Goal: Obtain resource: Obtain resource

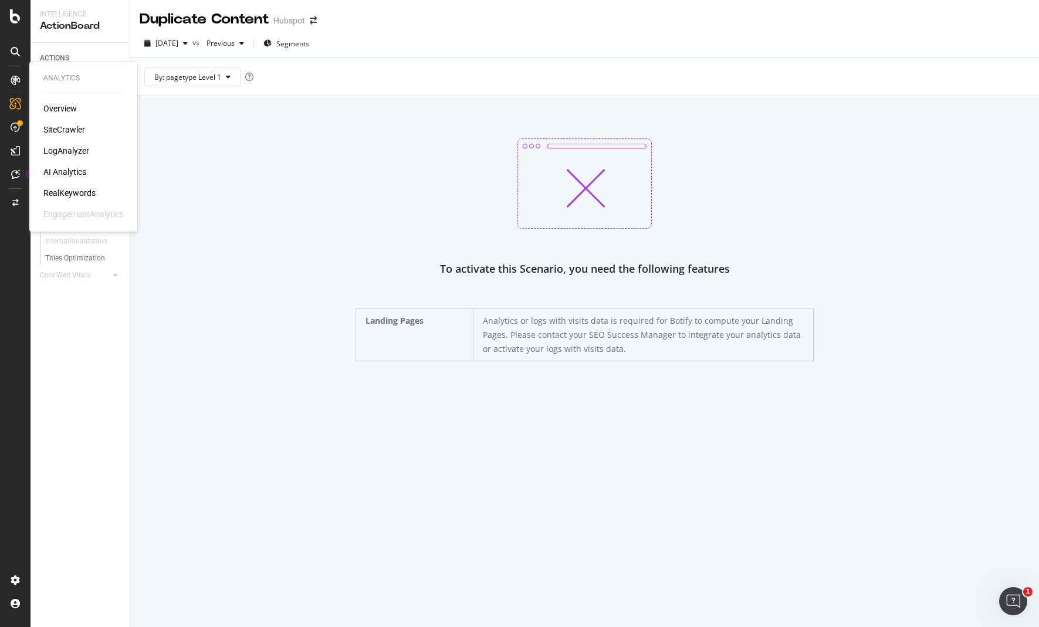
click at [63, 128] on div "SiteCrawler" at bounding box center [64, 130] width 42 height 12
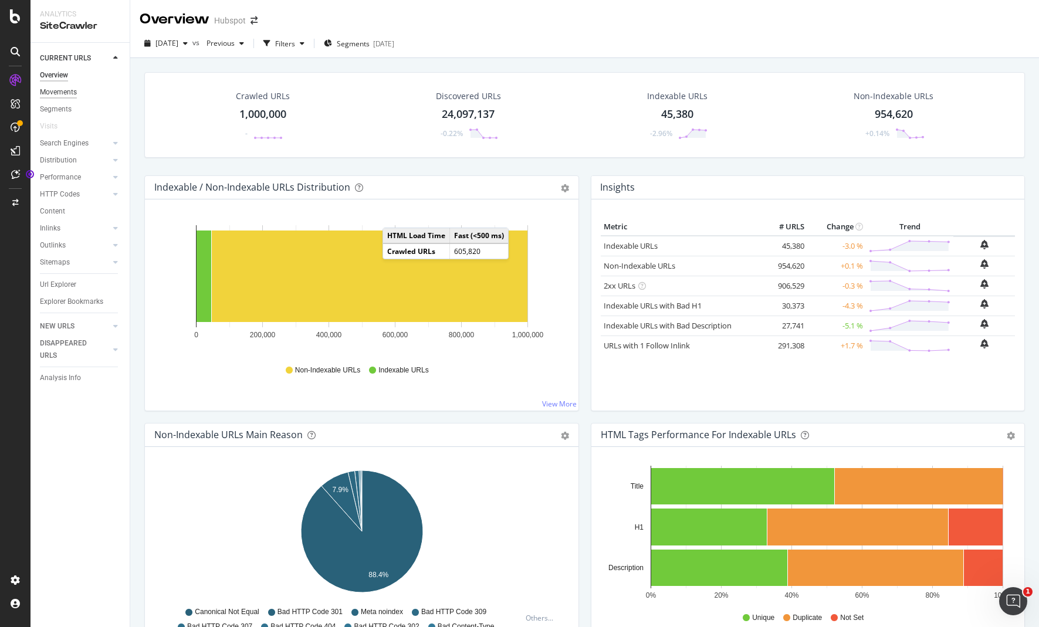
click at [54, 94] on div "Movements" at bounding box center [58, 92] width 37 height 12
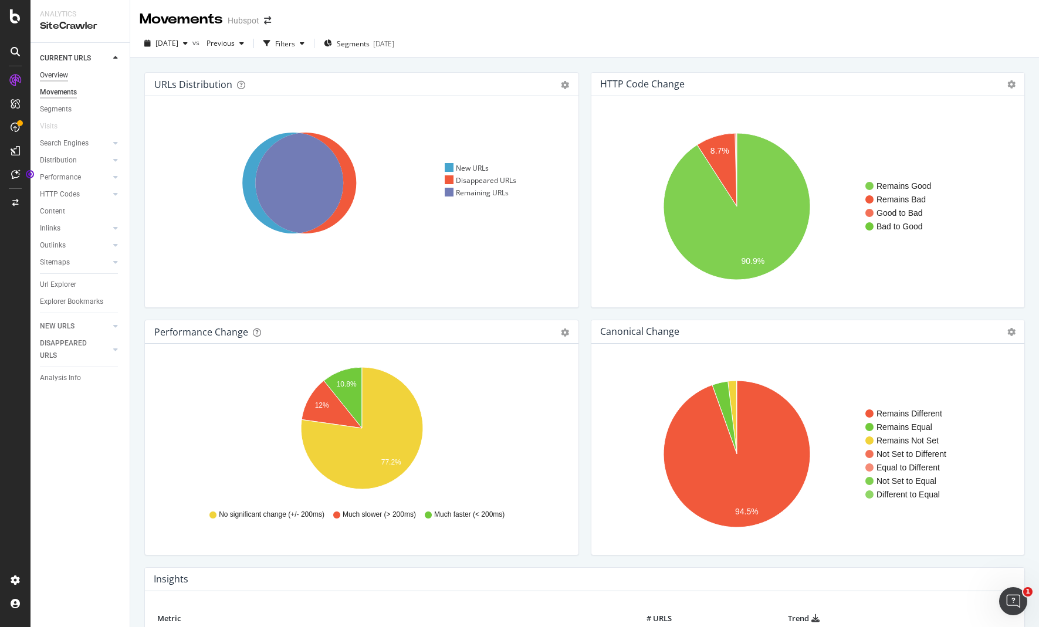
click at [59, 73] on div "Overview" at bounding box center [54, 75] width 28 height 12
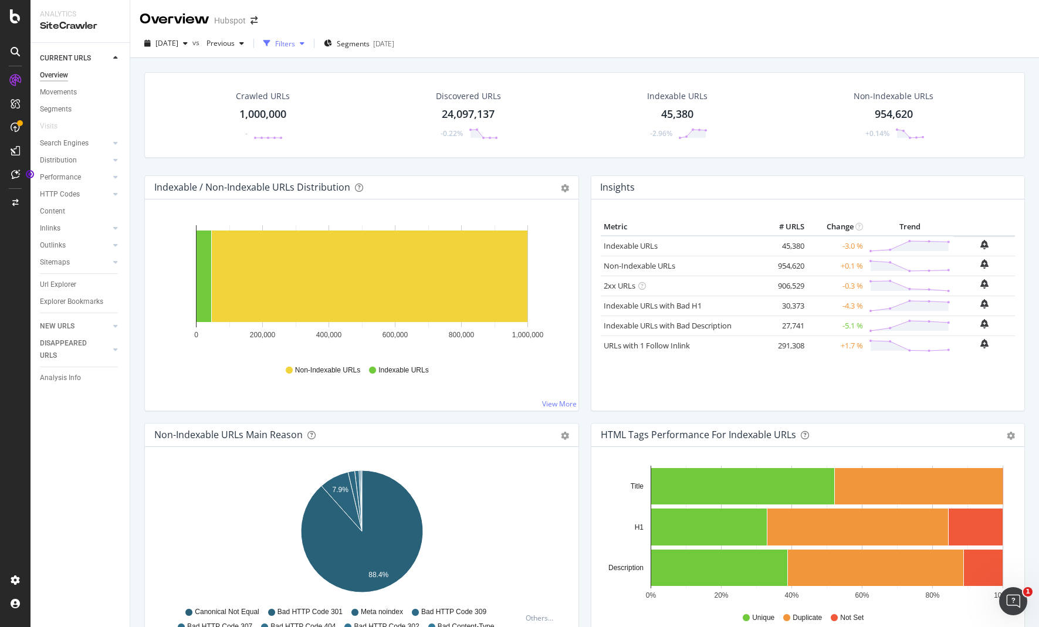
click at [309, 40] on div "button" at bounding box center [302, 43] width 14 height 7
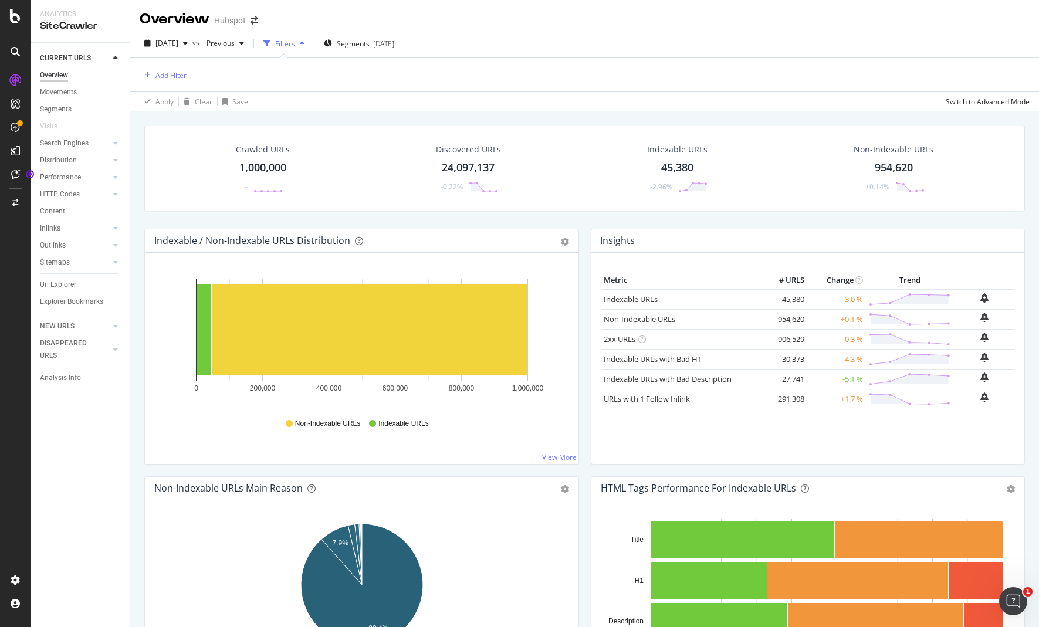
click at [295, 44] on div "Filters" at bounding box center [285, 44] width 20 height 10
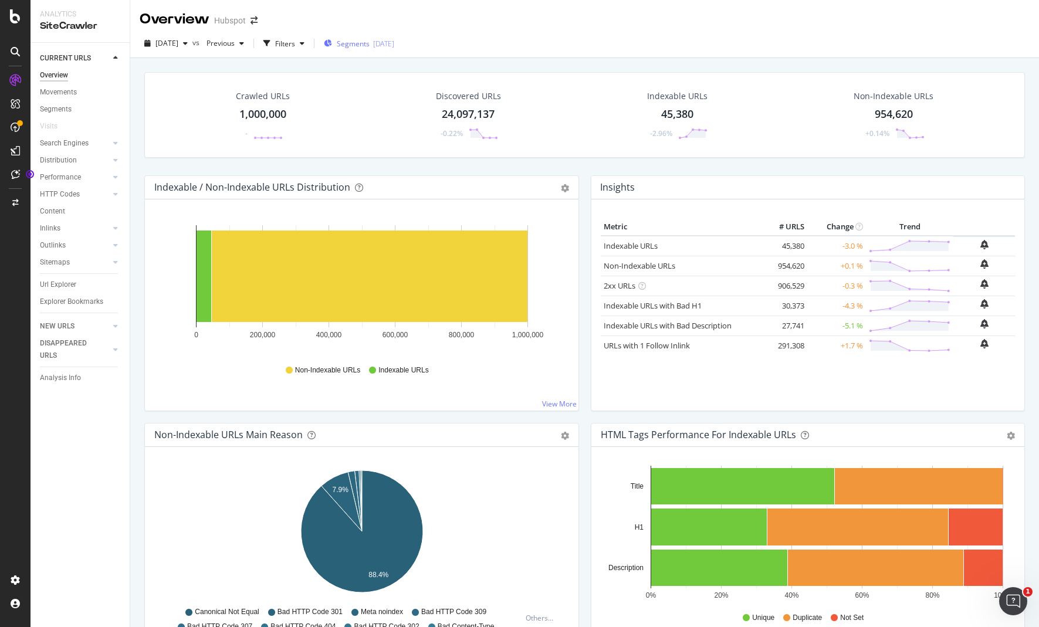
click at [356, 45] on span "Segments" at bounding box center [353, 44] width 33 height 10
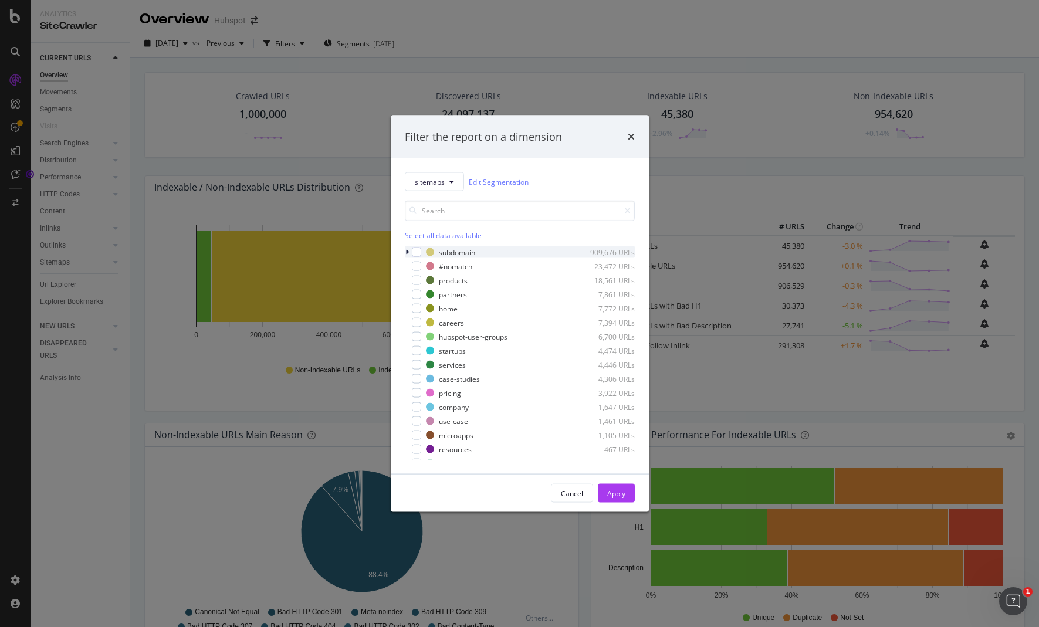
click at [409, 252] on div "modal" at bounding box center [408, 252] width 7 height 12
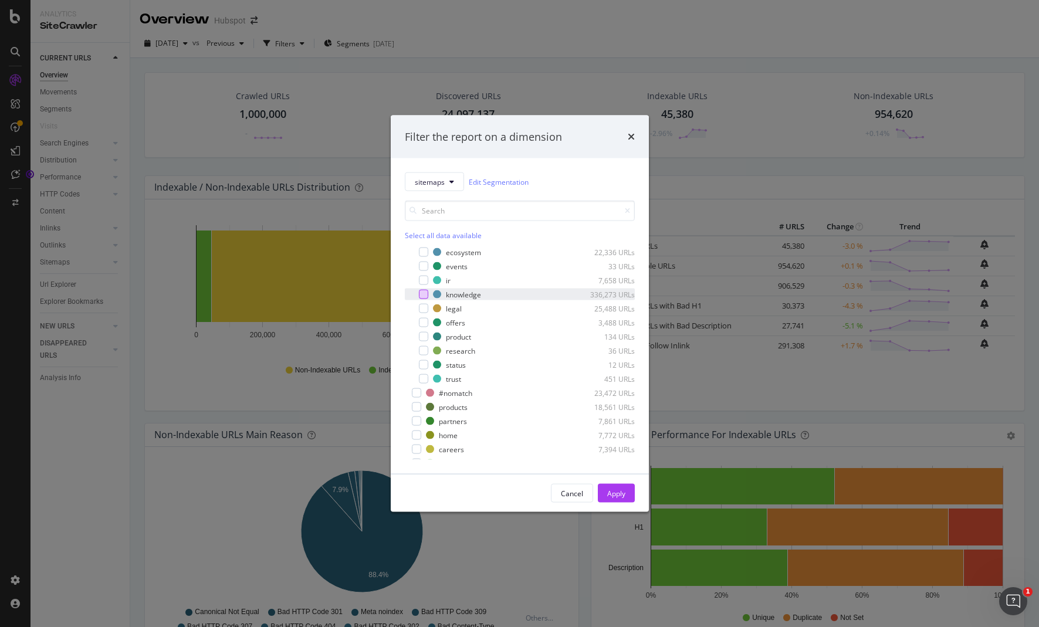
click at [426, 291] on div "modal" at bounding box center [423, 294] width 9 height 9
click at [616, 494] on div "Apply" at bounding box center [616, 493] width 18 height 10
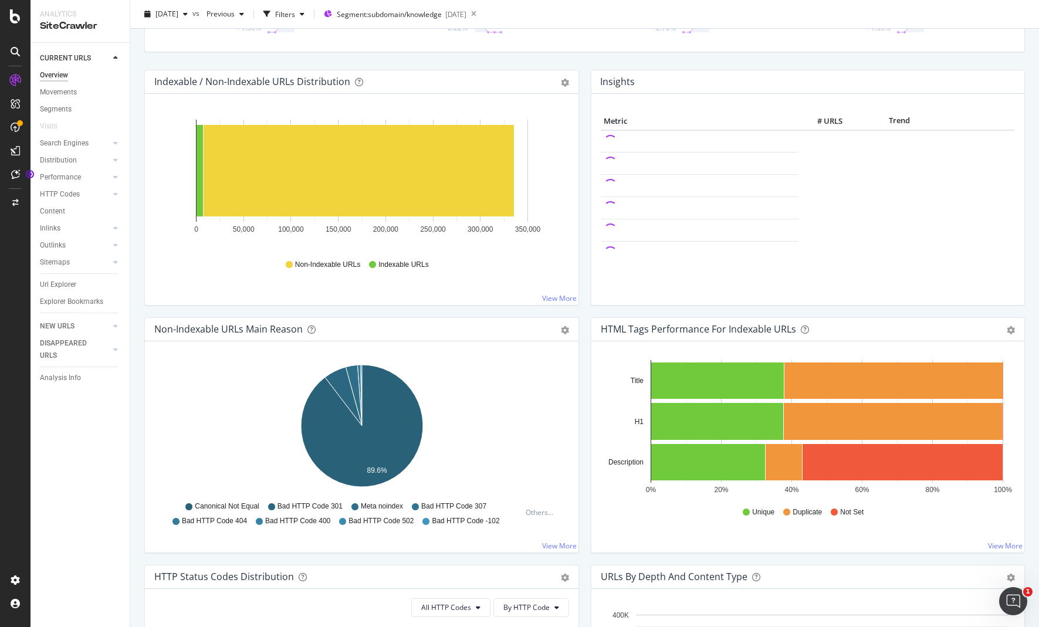
scroll to position [107, 0]
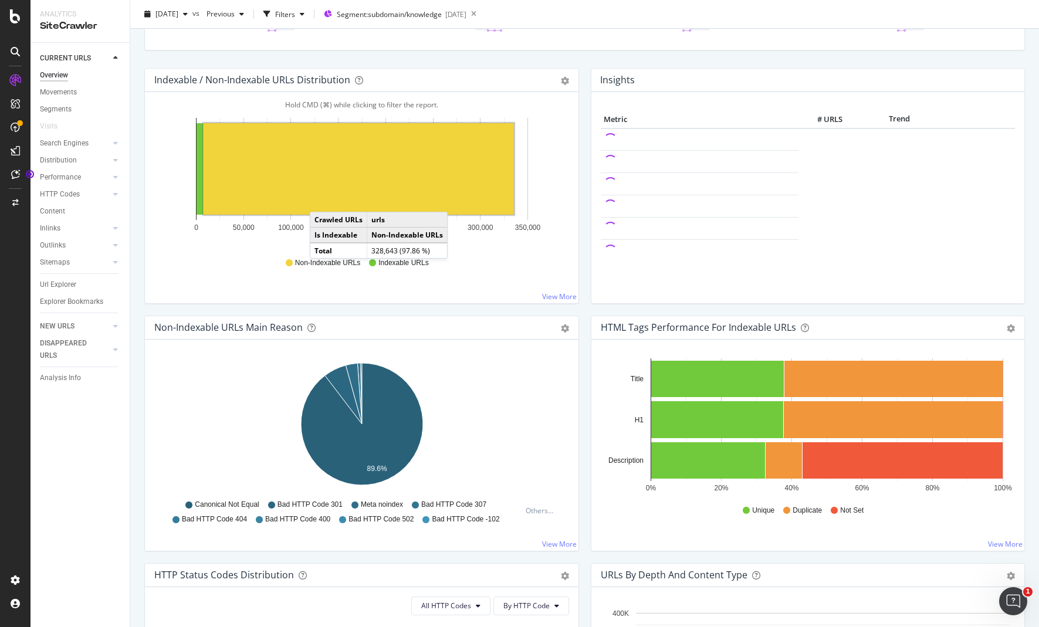
click at [321, 200] on rect "A chart." at bounding box center [359, 168] width 310 height 91
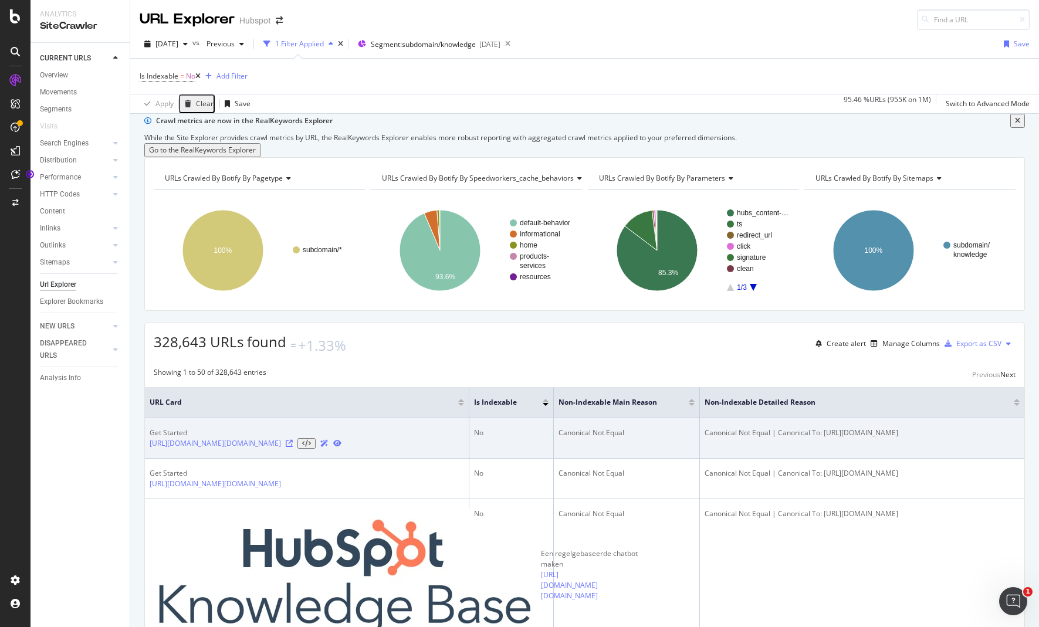
click at [293, 447] on icon at bounding box center [289, 443] width 7 height 7
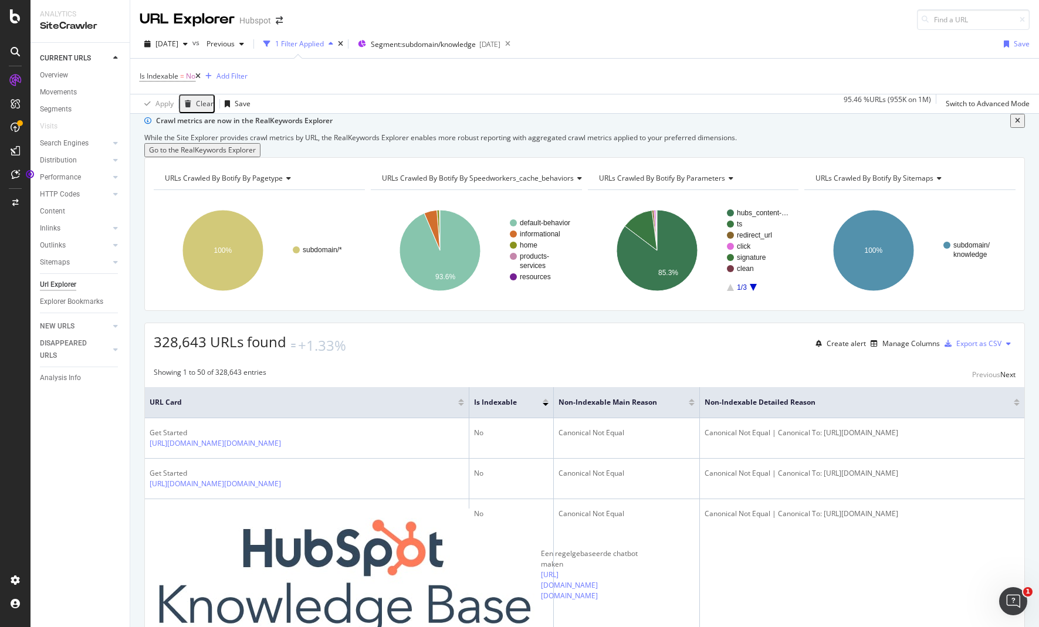
click at [1006, 347] on icon at bounding box center [1008, 343] width 5 height 7
click at [992, 348] on div "Export as CSV" at bounding box center [978, 343] width 45 height 10
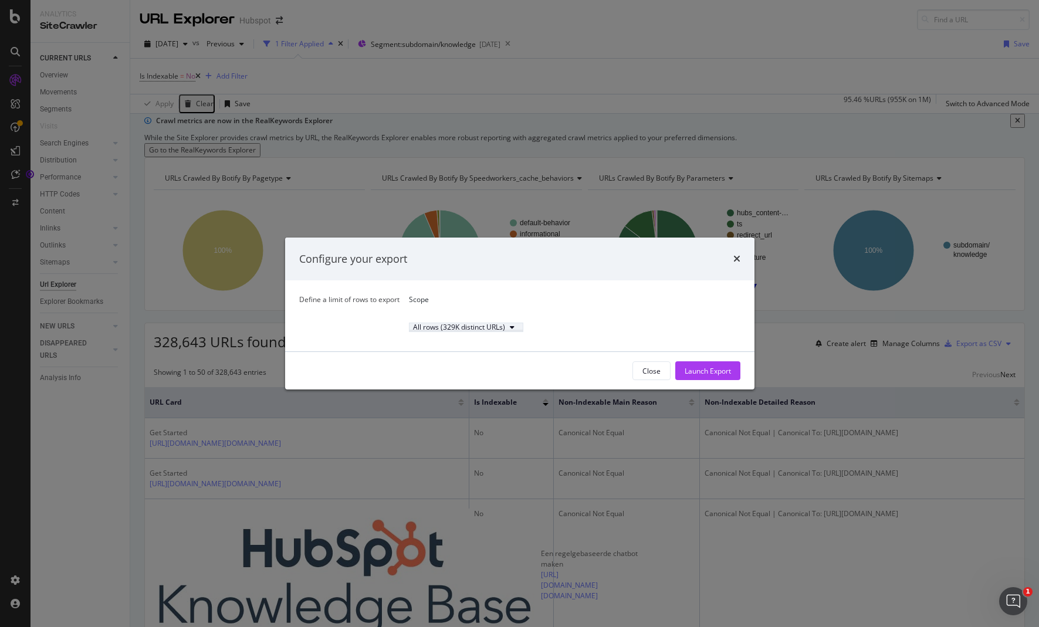
click at [429, 331] on div "All rows (329K distinct URLs)" at bounding box center [459, 327] width 92 height 7
click at [413, 331] on div "All rows (329K distinct URLs)" at bounding box center [466, 327] width 106 height 7
click at [413, 330] on div "All rows (329K distinct URLs)" at bounding box center [459, 327] width 92 height 7
click at [694, 376] on div "Launch Export" at bounding box center [707, 371] width 46 height 10
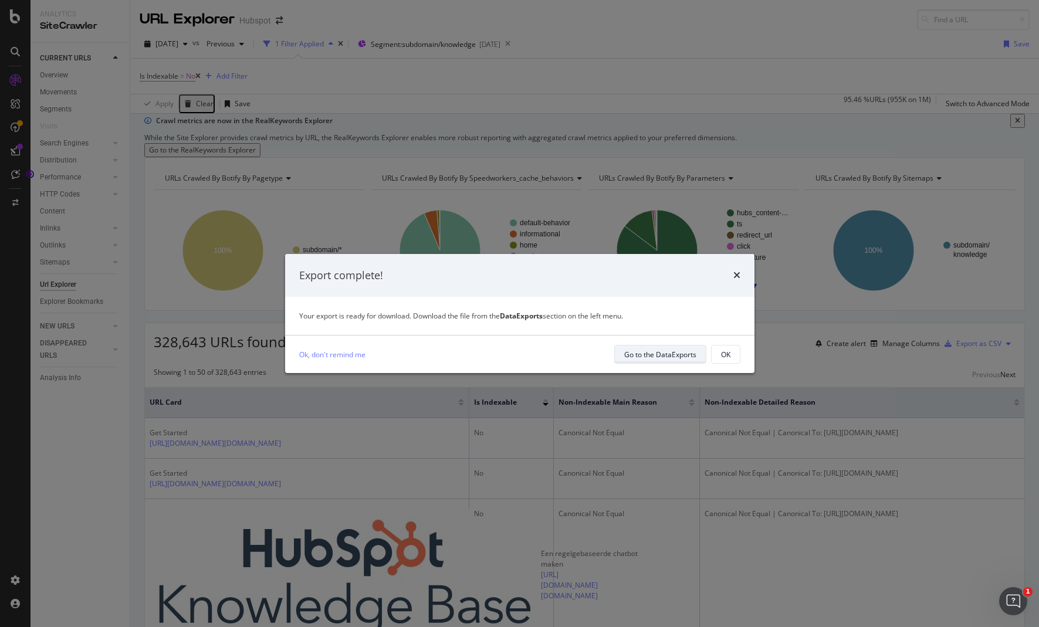
click at [656, 352] on div "Go to the DataExports" at bounding box center [660, 355] width 72 height 10
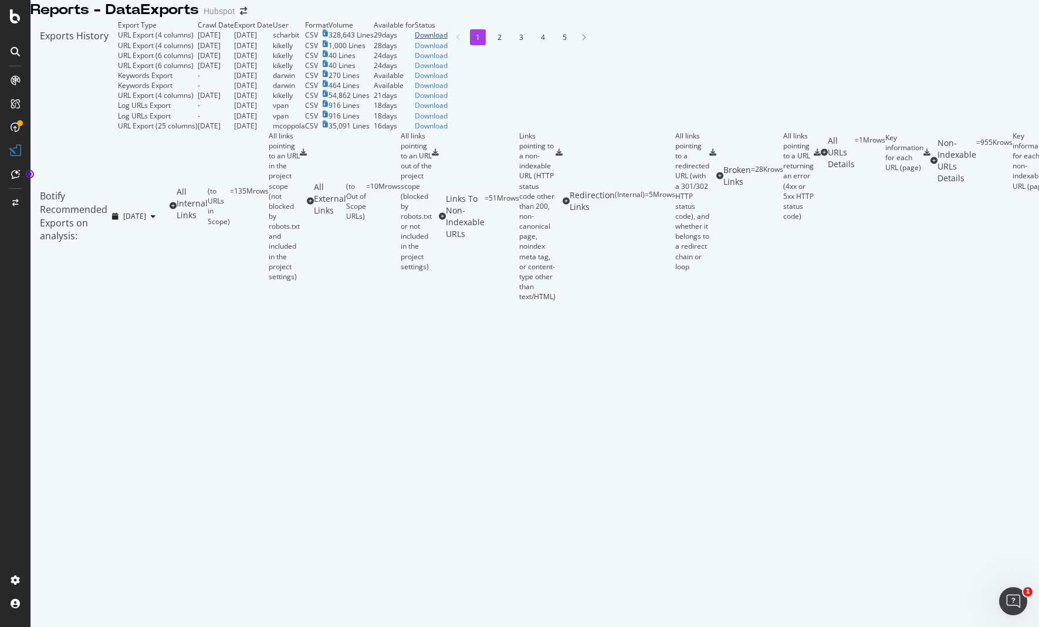
click at [448, 40] on div "Download" at bounding box center [431, 35] width 33 height 10
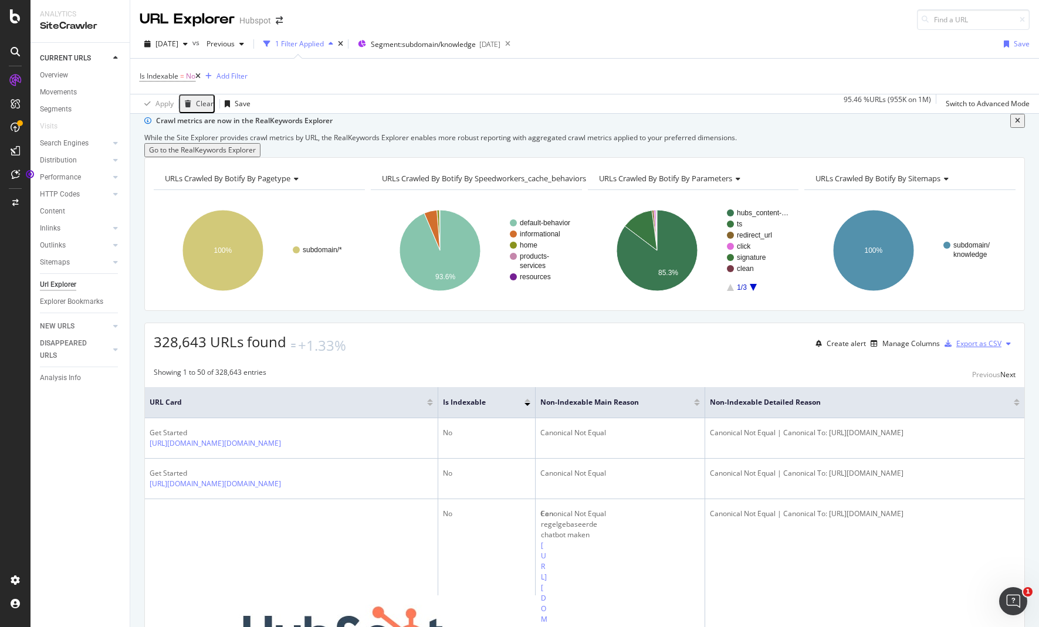
click at [964, 348] on div "Export as CSV" at bounding box center [978, 343] width 45 height 10
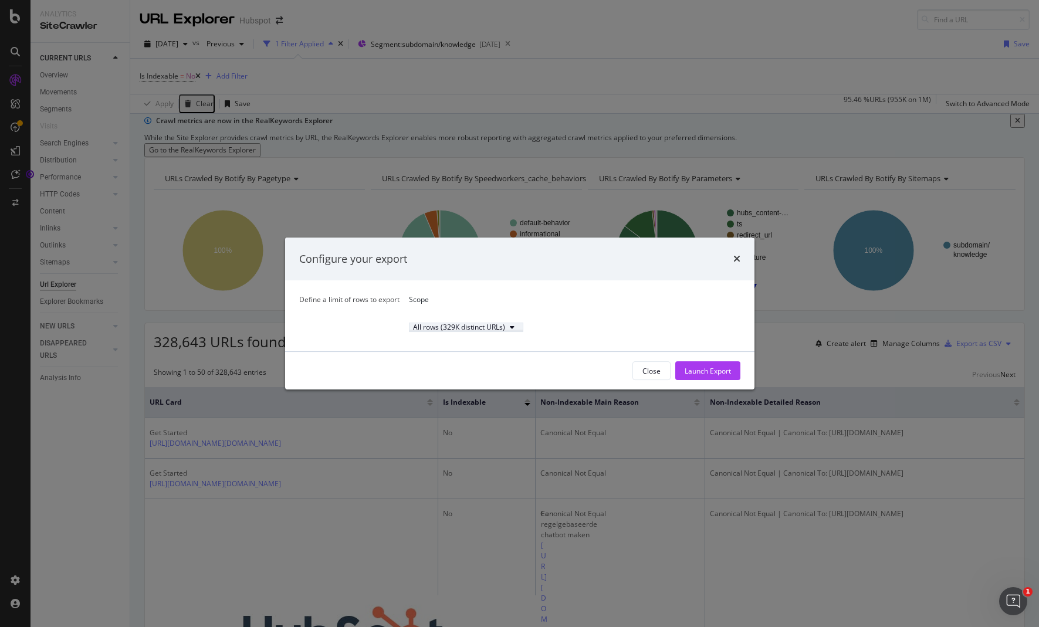
click at [413, 327] on div "All rows (329K distinct URLs)" at bounding box center [466, 327] width 106 height 7
click at [388, 369] on div "Define a limit" at bounding box center [393, 372] width 118 height 15
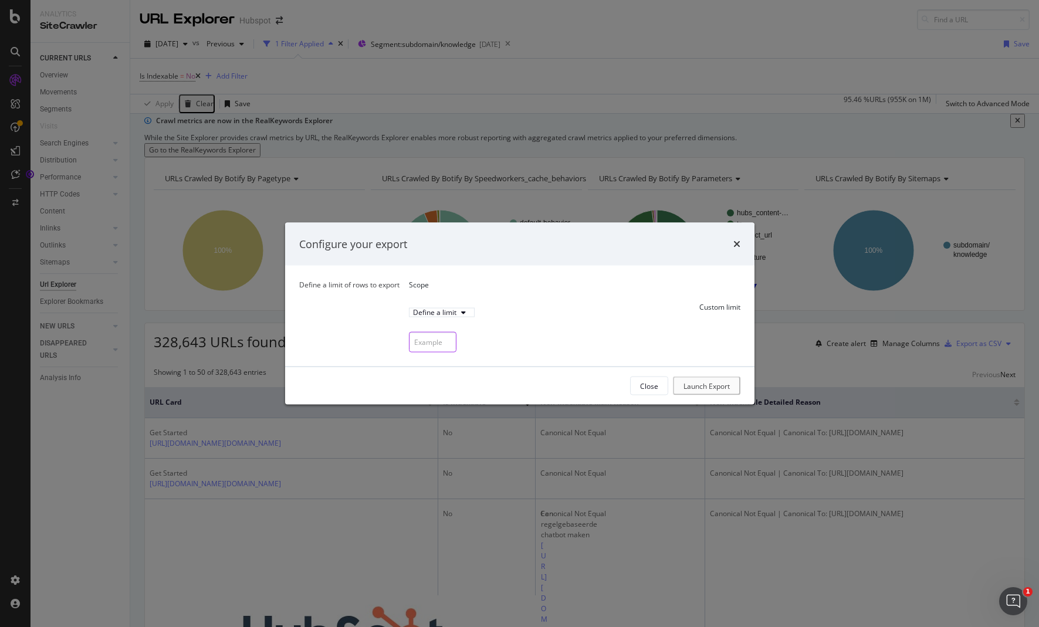
click at [409, 346] on input "modal" at bounding box center [433, 342] width 48 height 21
type input "100000"
drag, startPoint x: 507, startPoint y: 332, endPoint x: 518, endPoint y: 341, distance: 14.6
click at [507, 332] on div "Define a limit of rows to export Scope Define a limit Custom limit 100000" at bounding box center [519, 316] width 441 height 73
click at [718, 387] on div "Launch Export" at bounding box center [707, 386] width 46 height 10
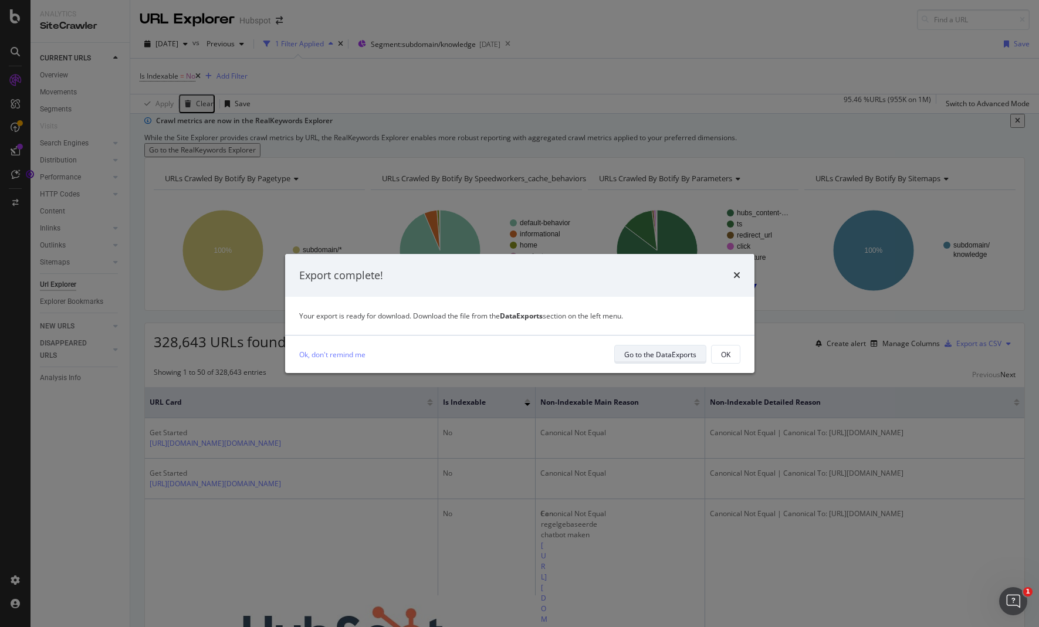
click at [656, 355] on div "Go to the DataExports" at bounding box center [660, 355] width 72 height 10
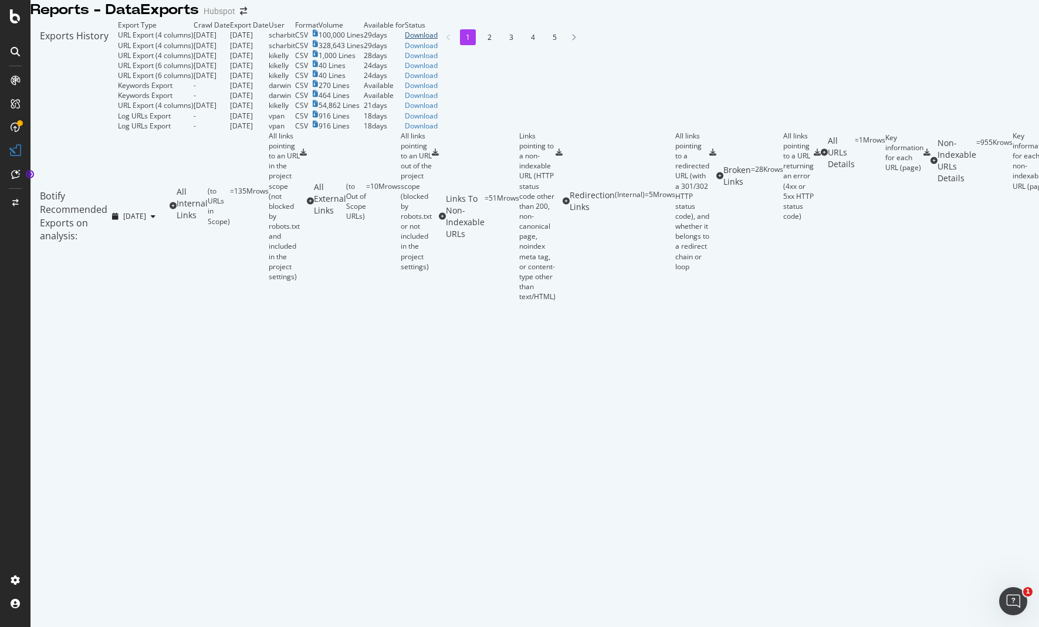
click at [438, 40] on div "Download" at bounding box center [421, 35] width 33 height 10
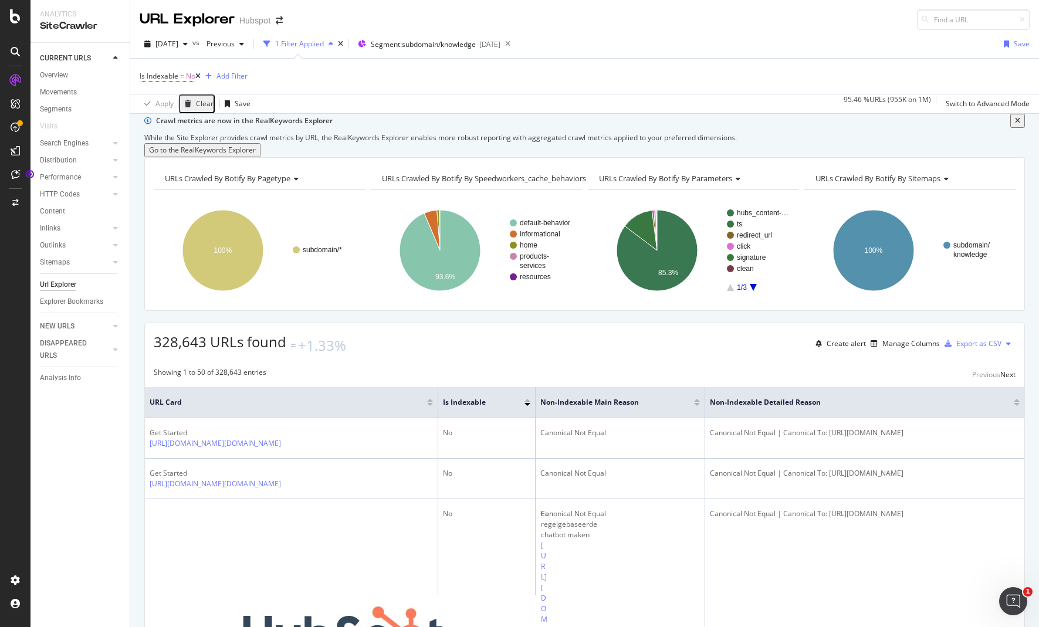
click at [751, 291] on icon "A chart." at bounding box center [753, 287] width 7 height 7
click at [730, 291] on icon "A chart." at bounding box center [730, 287] width 7 height 7
click at [735, 181] on icon at bounding box center [736, 177] width 8 height 7
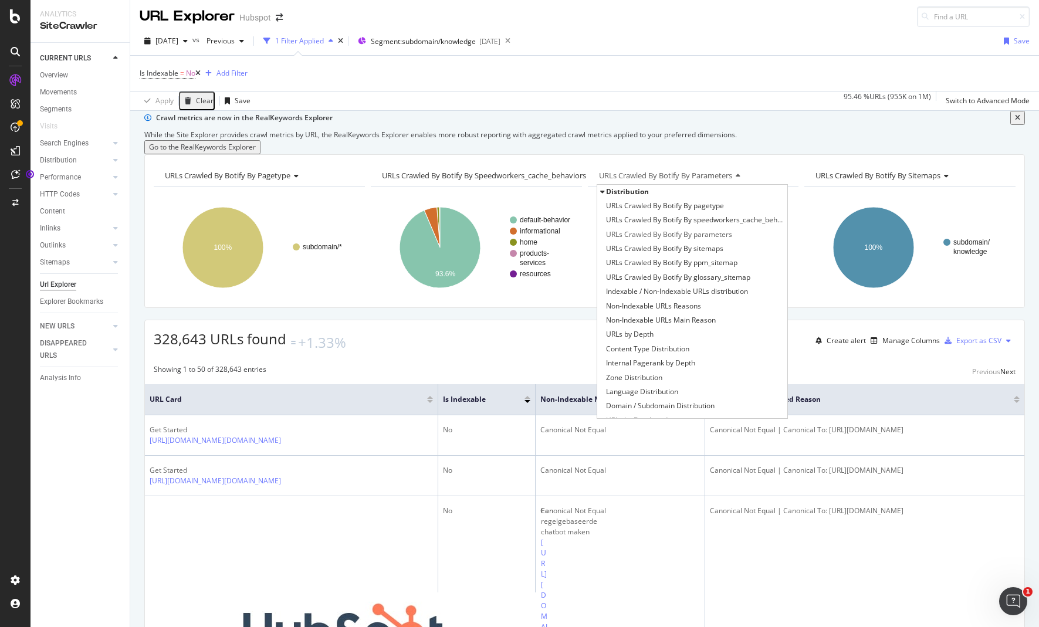
click at [758, 185] on div "URLs Crawled By Botify By parameters" at bounding box center [692, 175] width 192 height 19
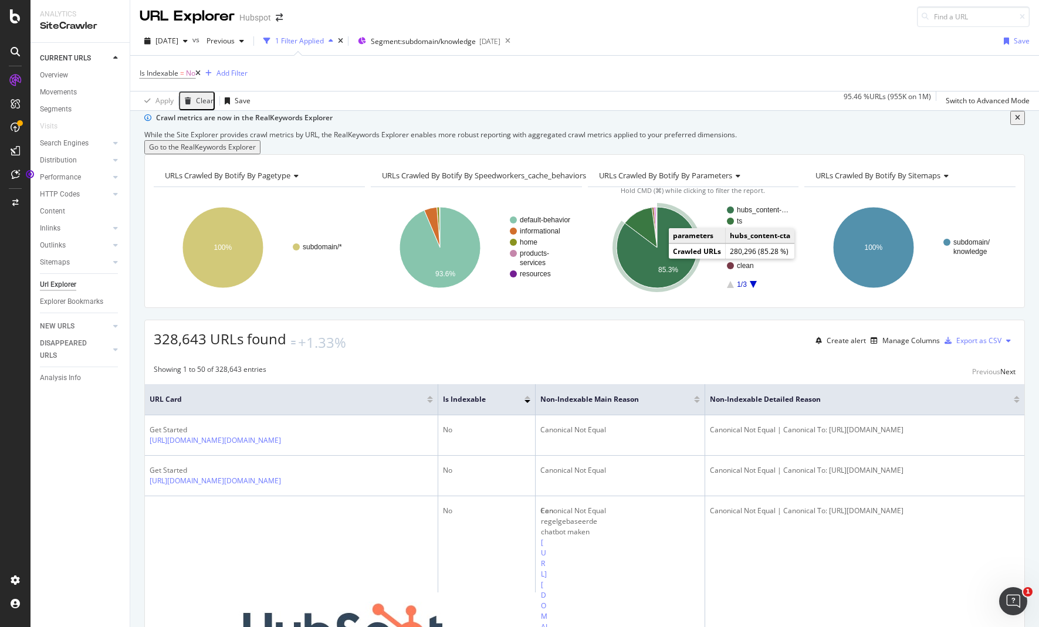
drag, startPoint x: 677, startPoint y: 307, endPoint x: 735, endPoint y: 383, distance: 95.4
click at [676, 288] on icon "A chart." at bounding box center [656, 247] width 81 height 81
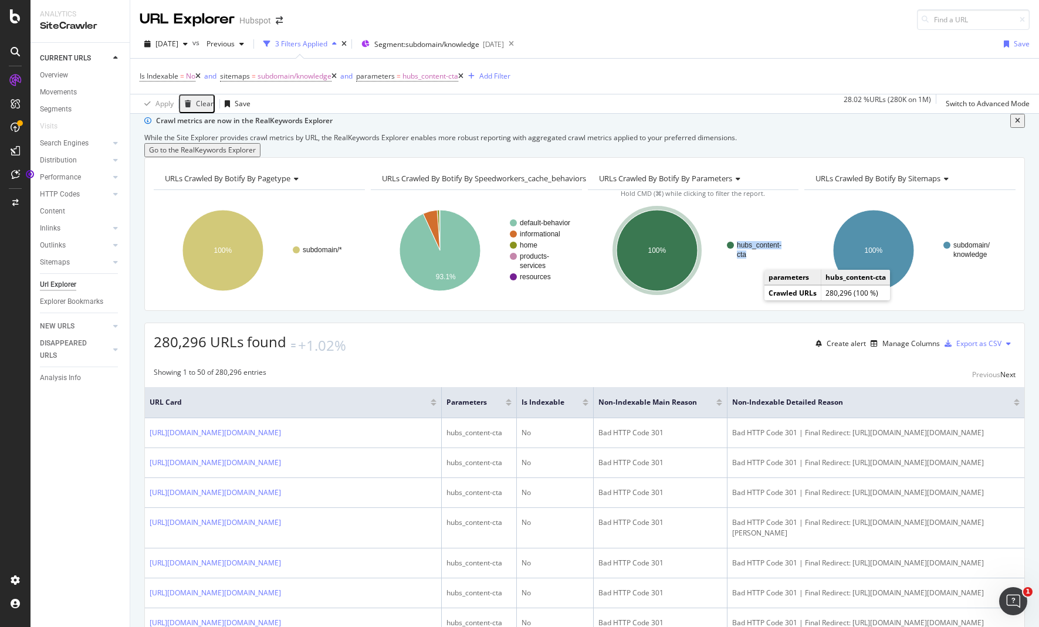
click at [744, 259] on g "hubs_content- cta" at bounding box center [758, 250] width 62 height 18
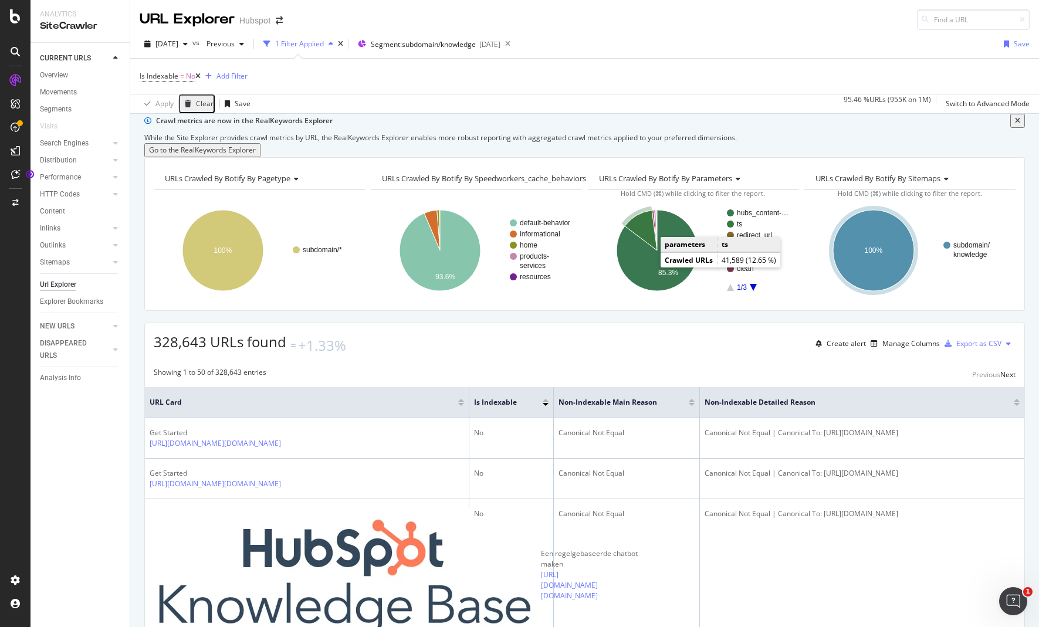
click at [643, 250] on icon "A chart." at bounding box center [640, 231] width 32 height 40
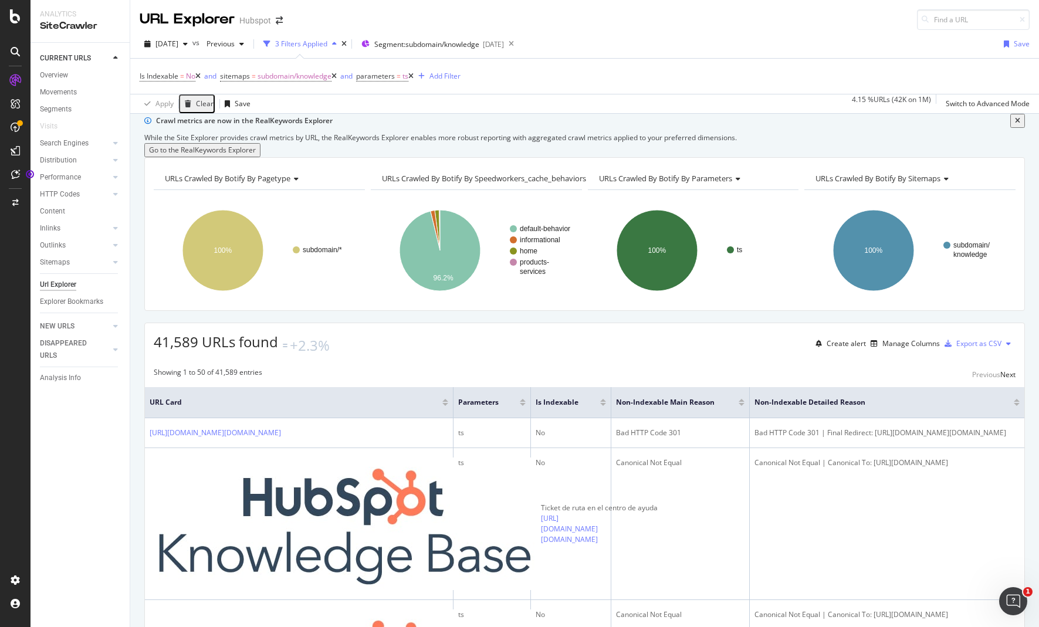
click at [740, 182] on icon at bounding box center [736, 178] width 8 height 7
click at [728, 203] on div "URLs Crawled By Botify By pagetype Chart (by Value) Table Expand Export as CSV …" at bounding box center [584, 234] width 880 height 154
click at [401, 75] on span "=" at bounding box center [398, 76] width 4 height 10
click at [565, 107] on div "Apply Clear Save 4.15 % URLs ( 42K on 1M ) Switch to Advanced Mode" at bounding box center [584, 103] width 909 height 19
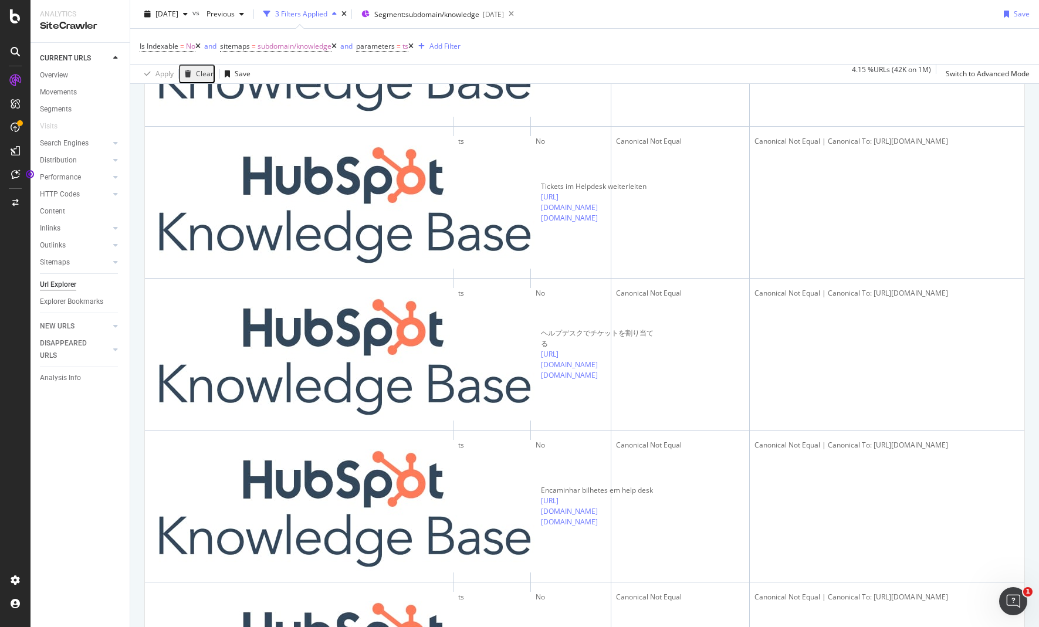
scroll to position [477, 0]
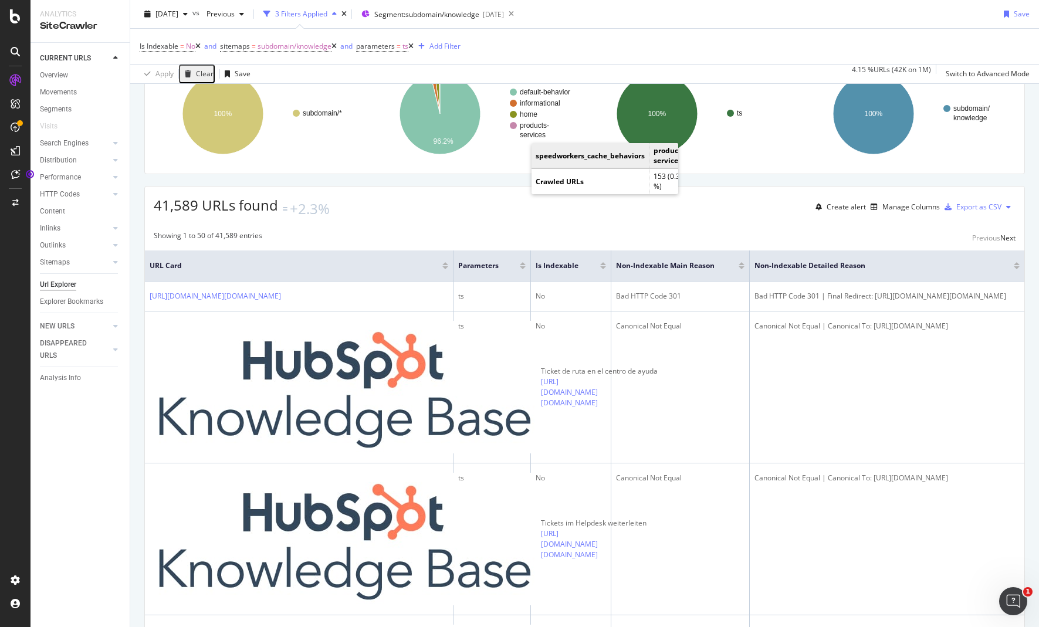
scroll to position [113, 0]
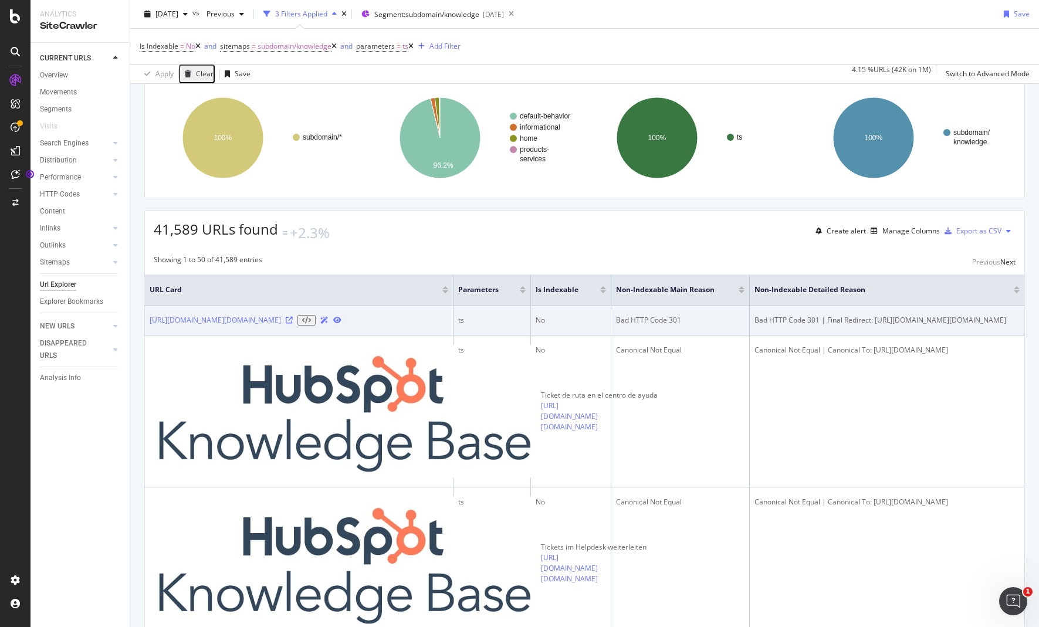
click at [406, 335] on td "[URL][DOMAIN_NAME][DOMAIN_NAME]" at bounding box center [299, 321] width 309 height 30
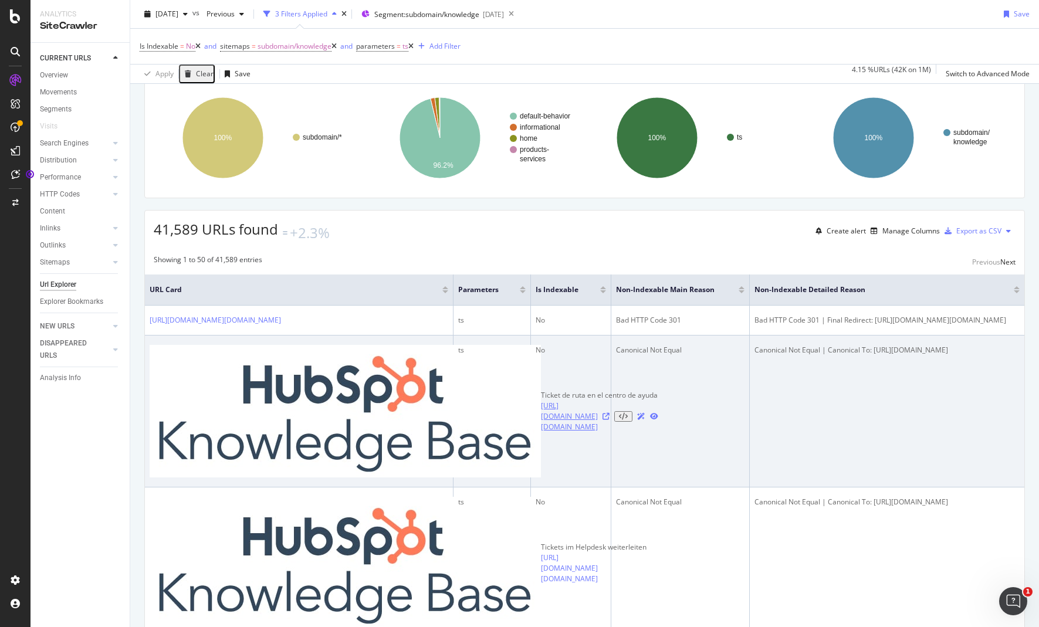
drag, startPoint x: 387, startPoint y: 440, endPoint x: 186, endPoint y: 418, distance: 201.9
click at [541, 418] on div "[URL][DOMAIN_NAME][DOMAIN_NAME]" at bounding box center [599, 417] width 117 height 32
copy link "[URL][DOMAIN_NAME][DOMAIN_NAME]"
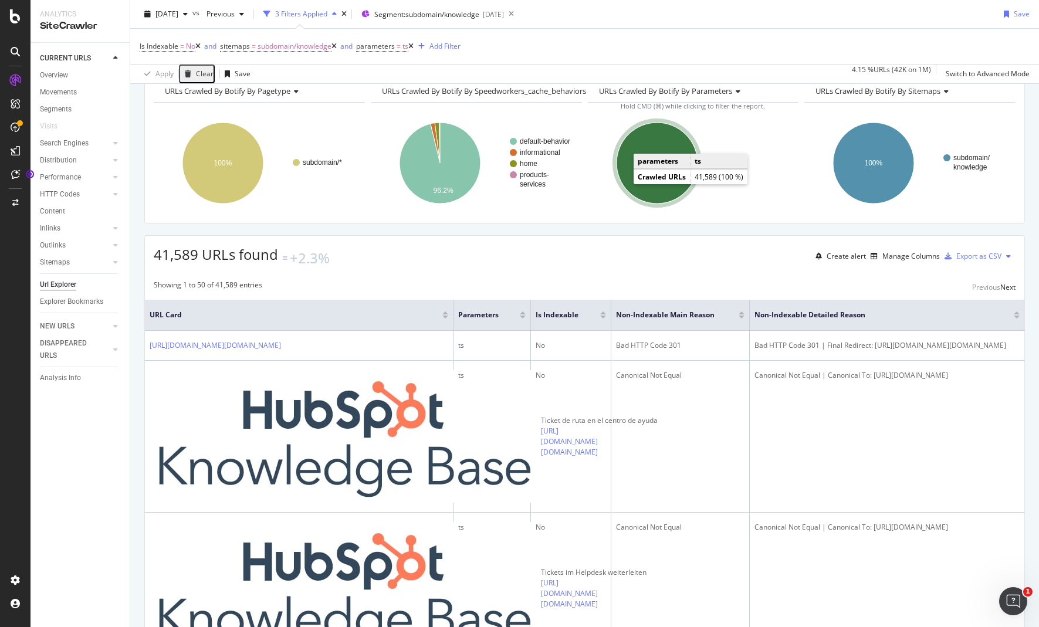
scroll to position [80, 0]
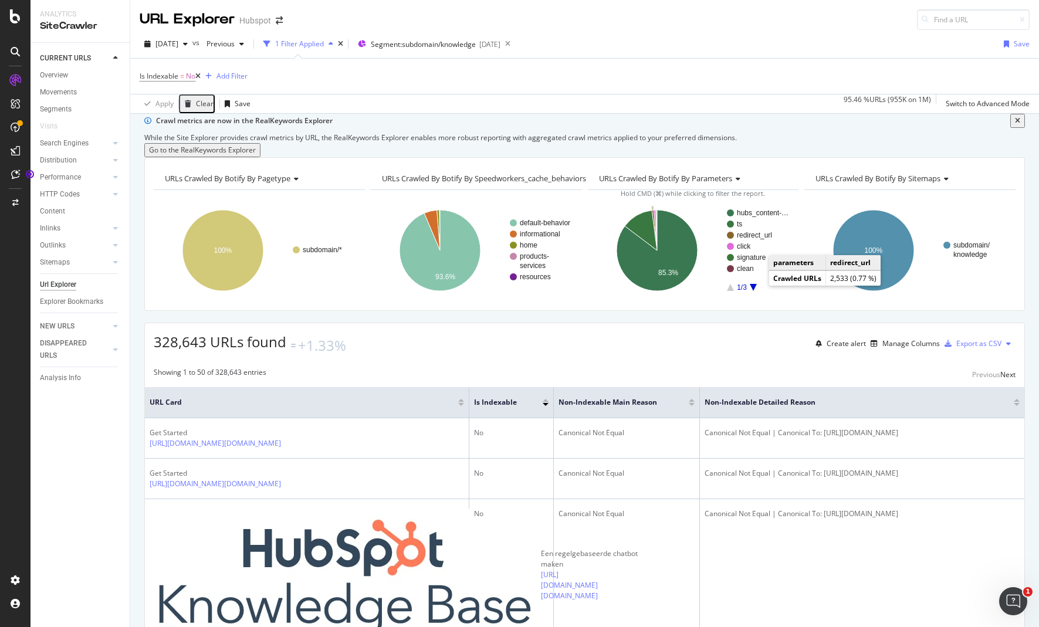
click at [755, 239] on text "redirect_url" at bounding box center [754, 235] width 35 height 8
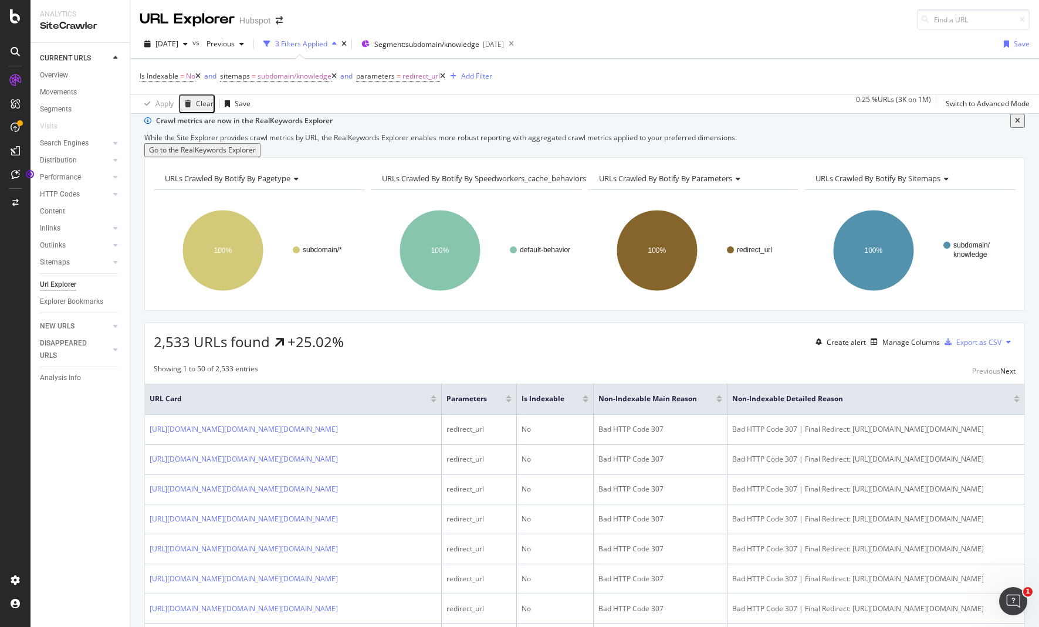
scroll to position [1, 0]
click at [419, 76] on span "redirect_url" at bounding box center [421, 75] width 38 height 16
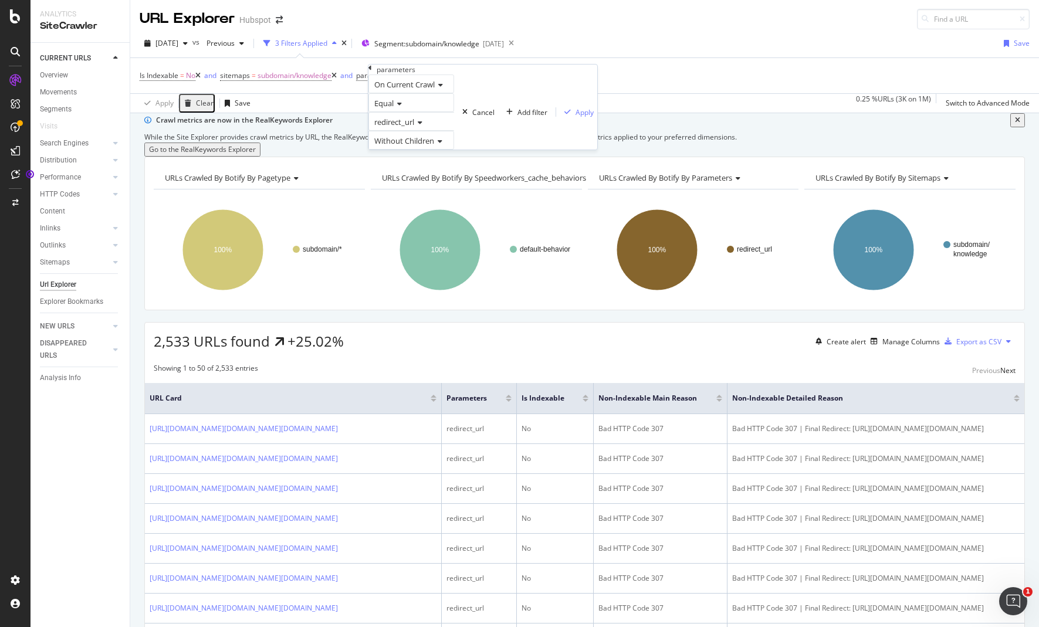
click at [565, 81] on div "Is Indexable = No and sitemaps = subdomain/knowledge and parameters = redirect_…" at bounding box center [585, 75] width 890 height 35
click at [445, 73] on icon at bounding box center [442, 75] width 5 height 7
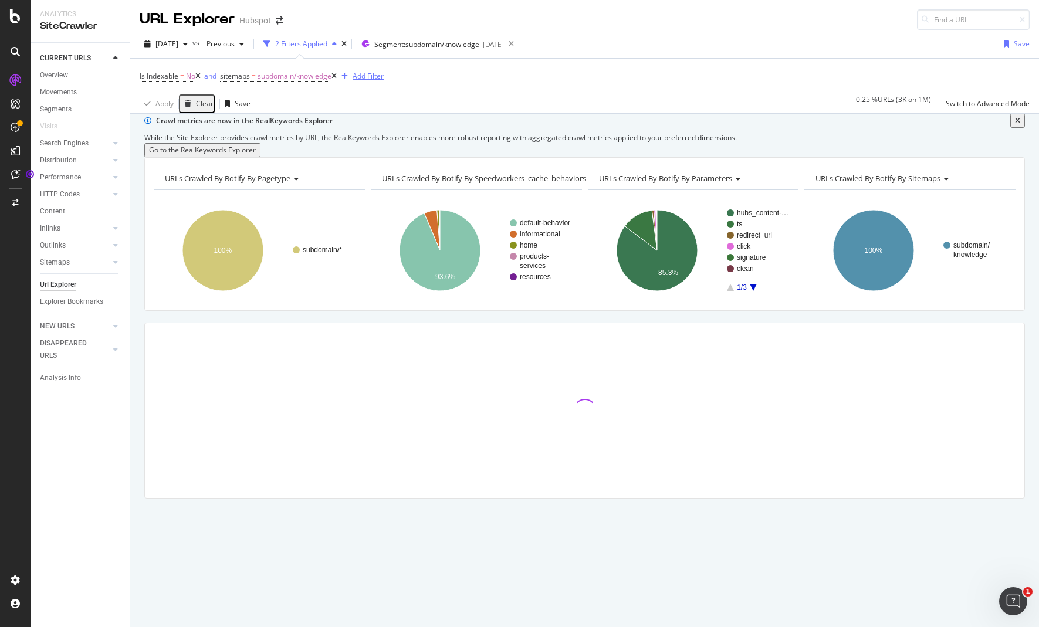
click at [379, 76] on div "Add Filter" at bounding box center [367, 76] width 31 height 10
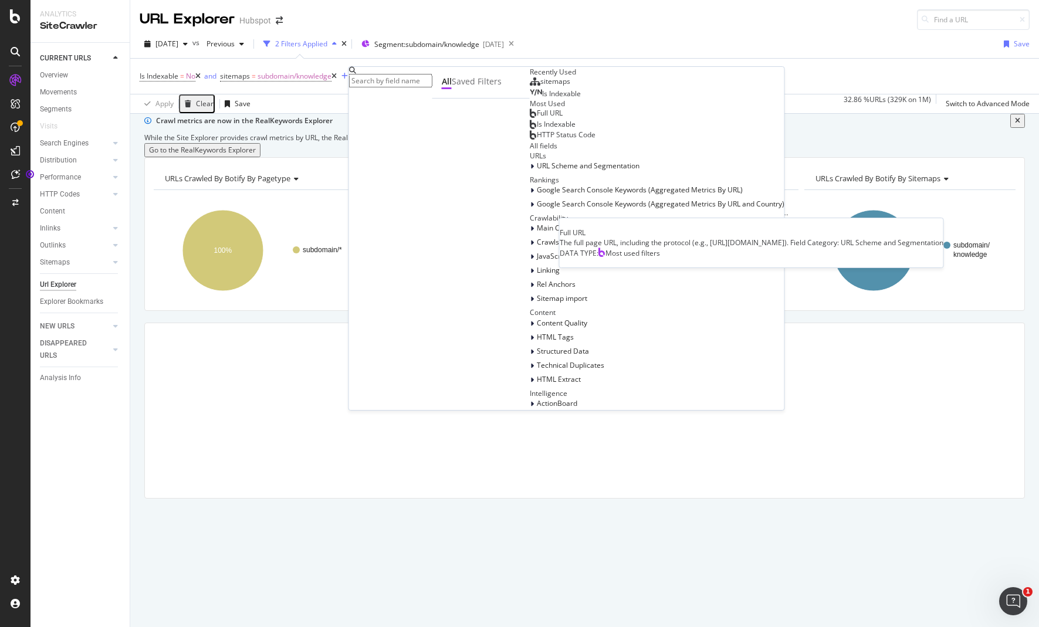
click at [537, 118] on span "Full URL" at bounding box center [550, 113] width 26 height 10
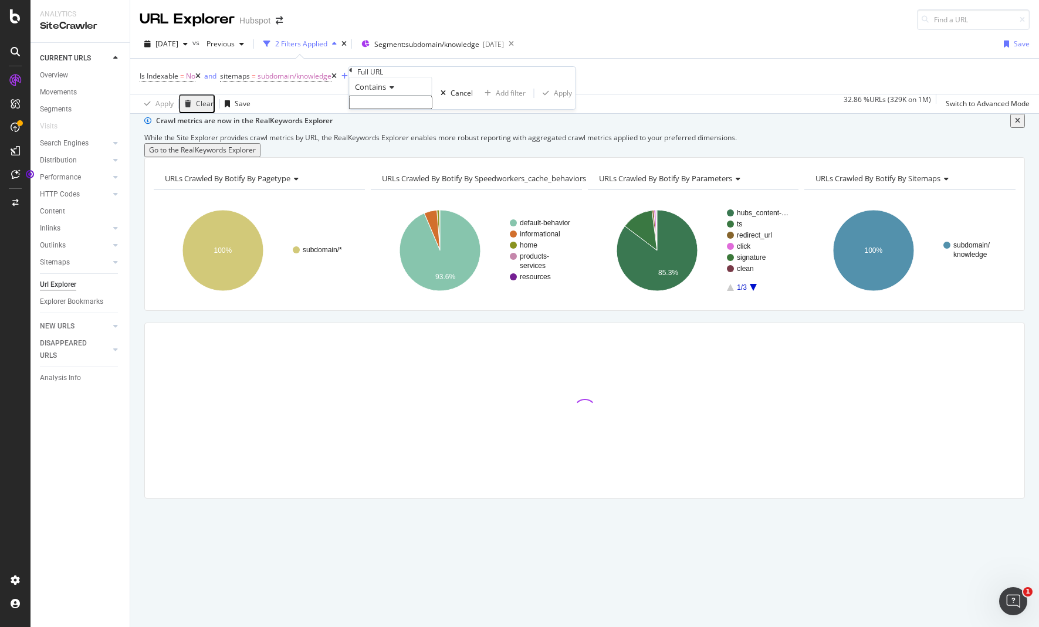
click at [393, 91] on icon at bounding box center [390, 87] width 8 height 7
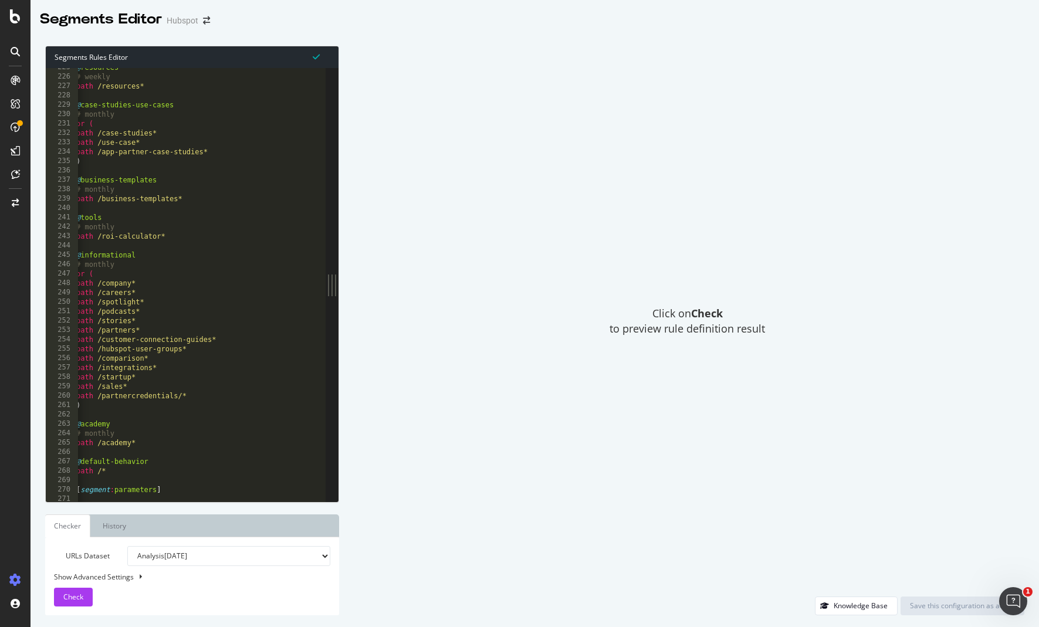
scroll to position [2065, 0]
